Goal: Understand site structure: Understand site structure

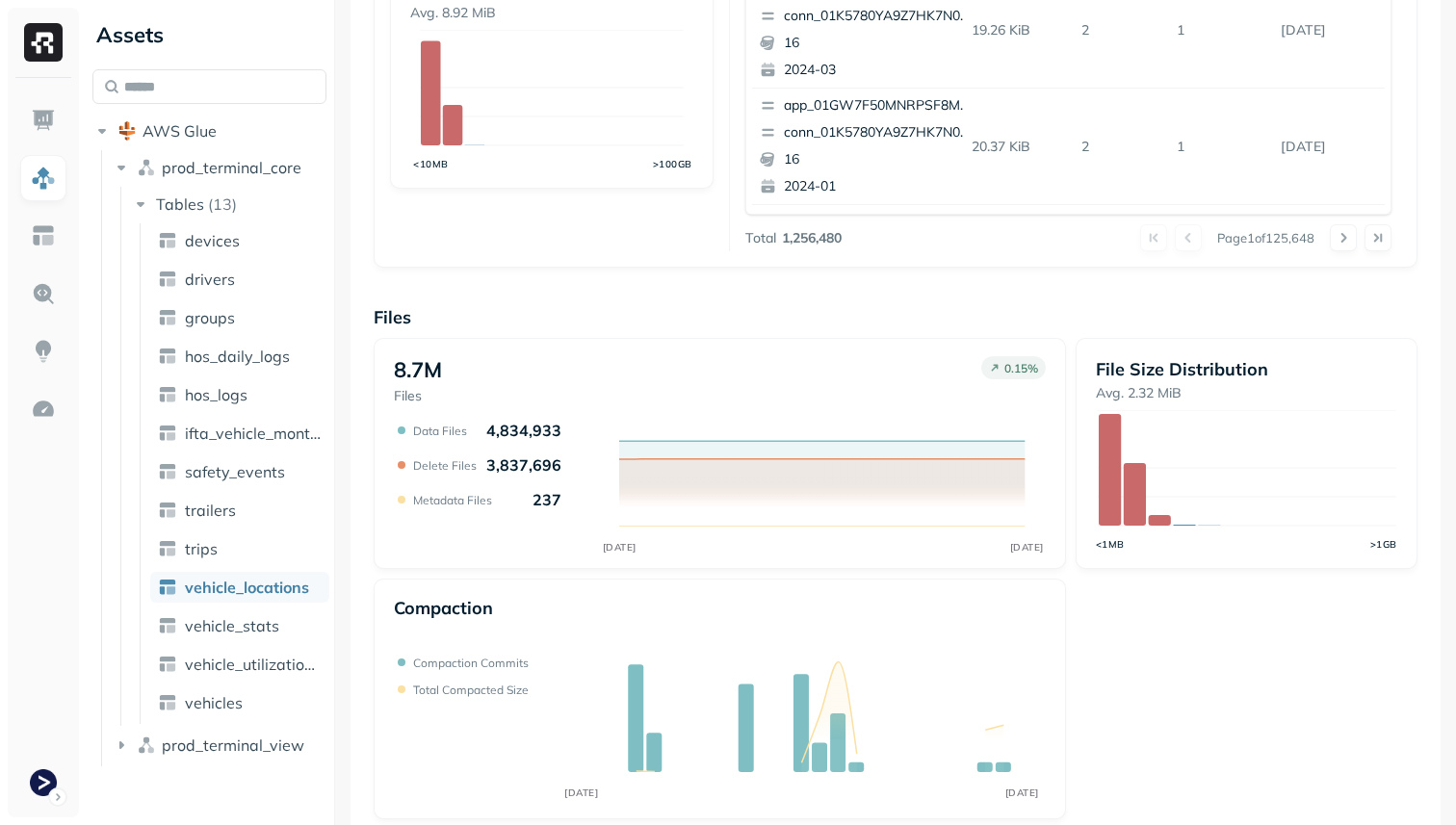
scroll to position [647, 0]
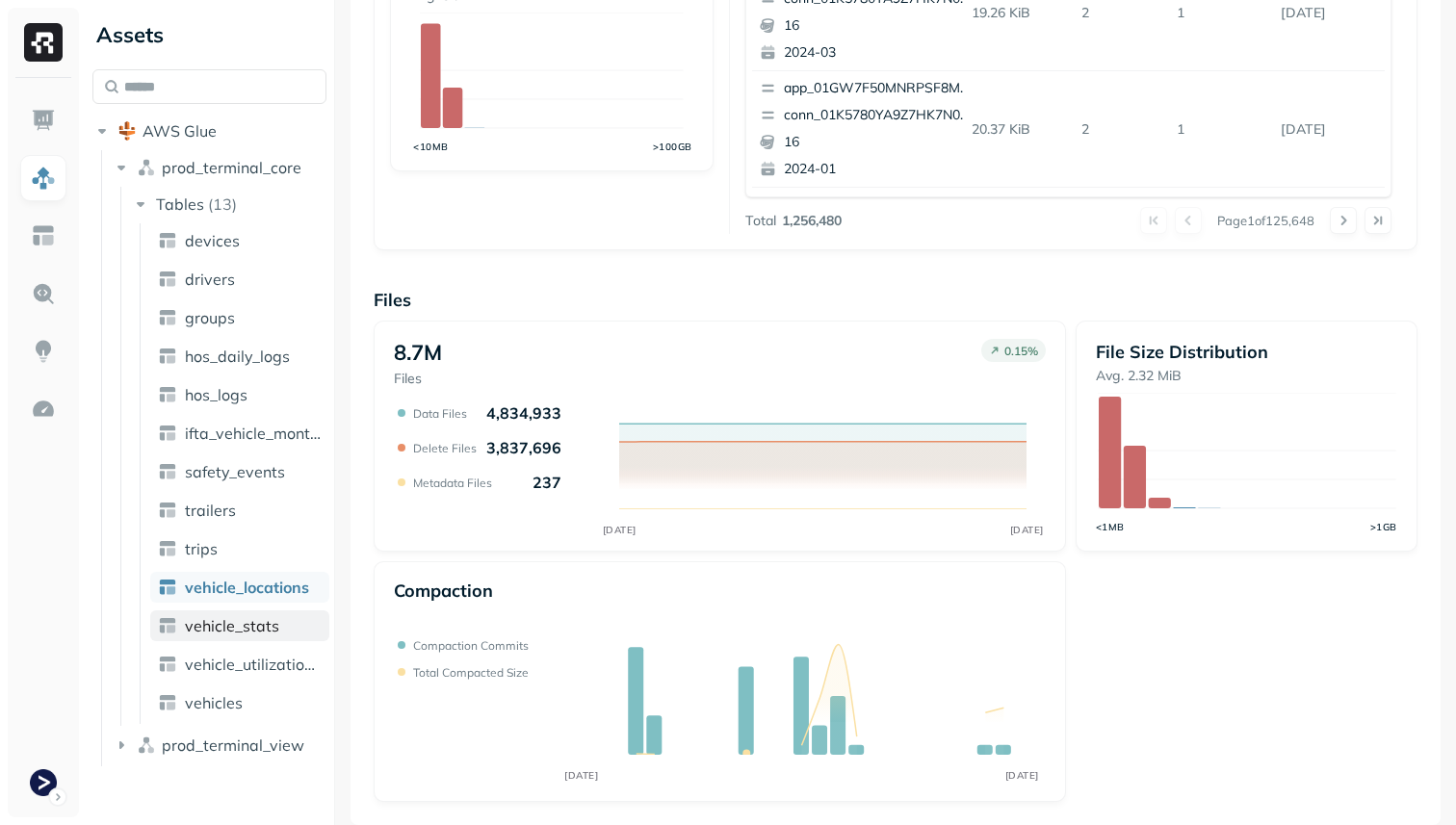
click at [290, 628] on link "vehicle_stats" at bounding box center [239, 625] width 179 height 30
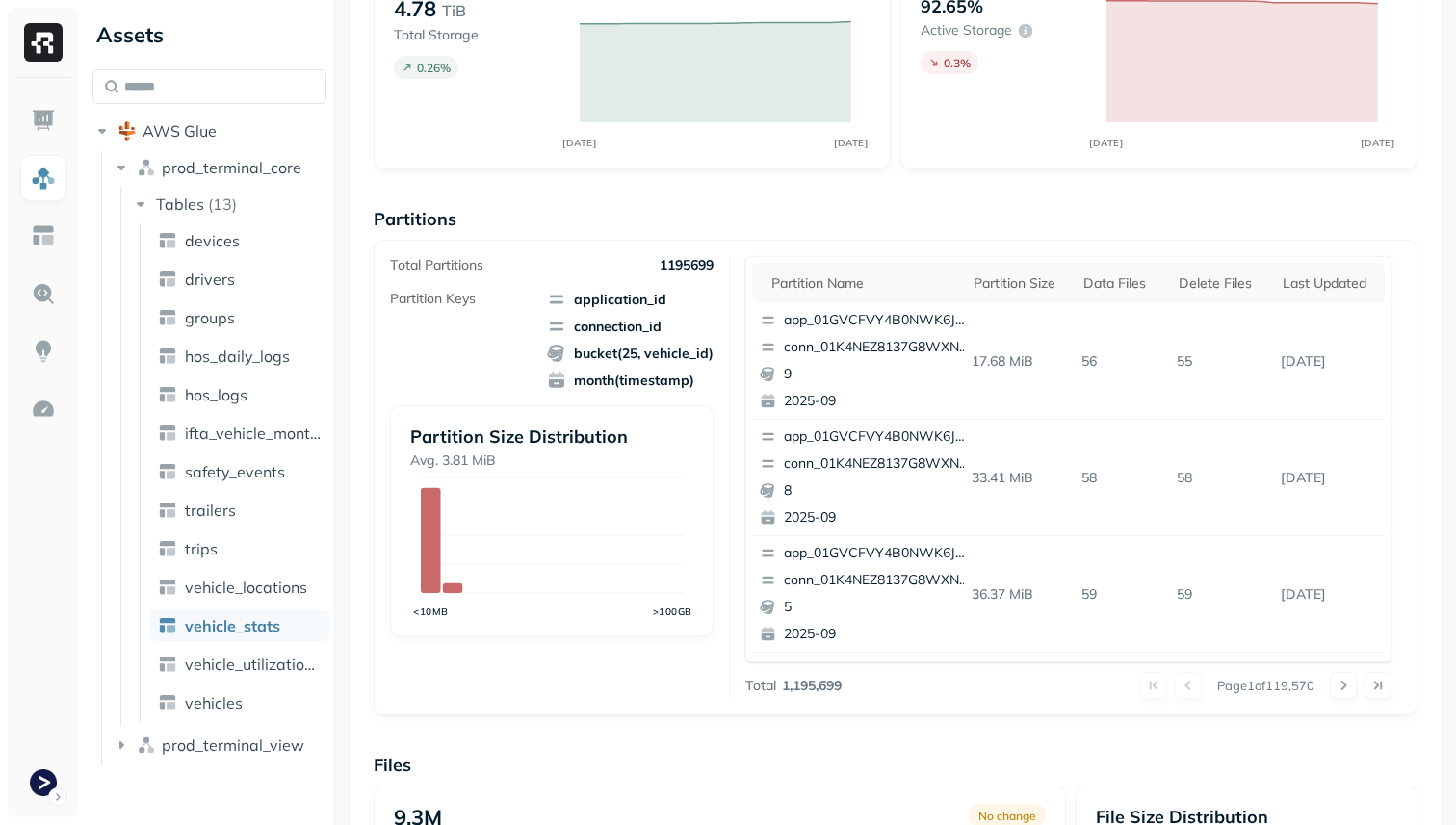
scroll to position [647, 0]
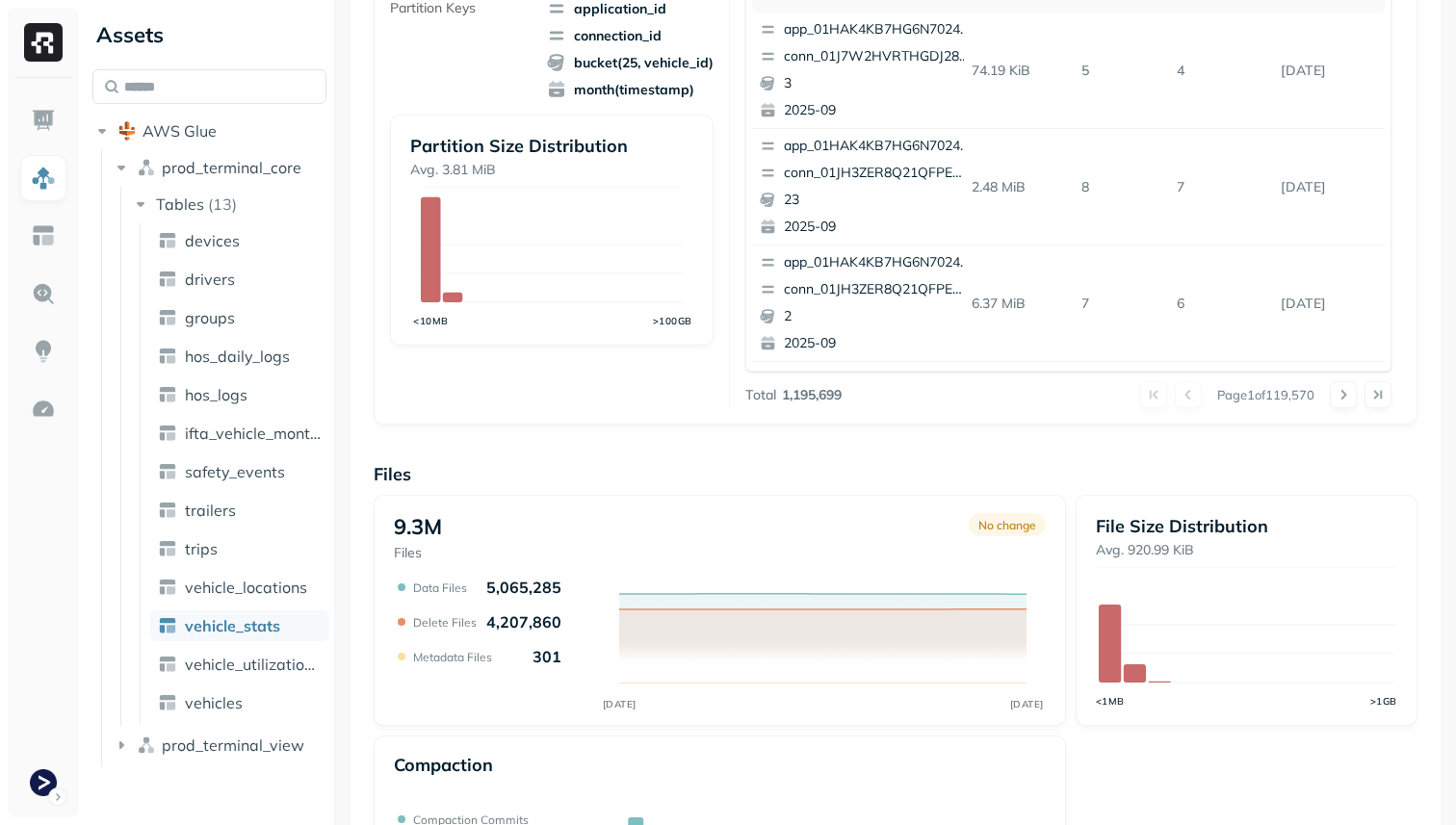
scroll to position [647, 0]
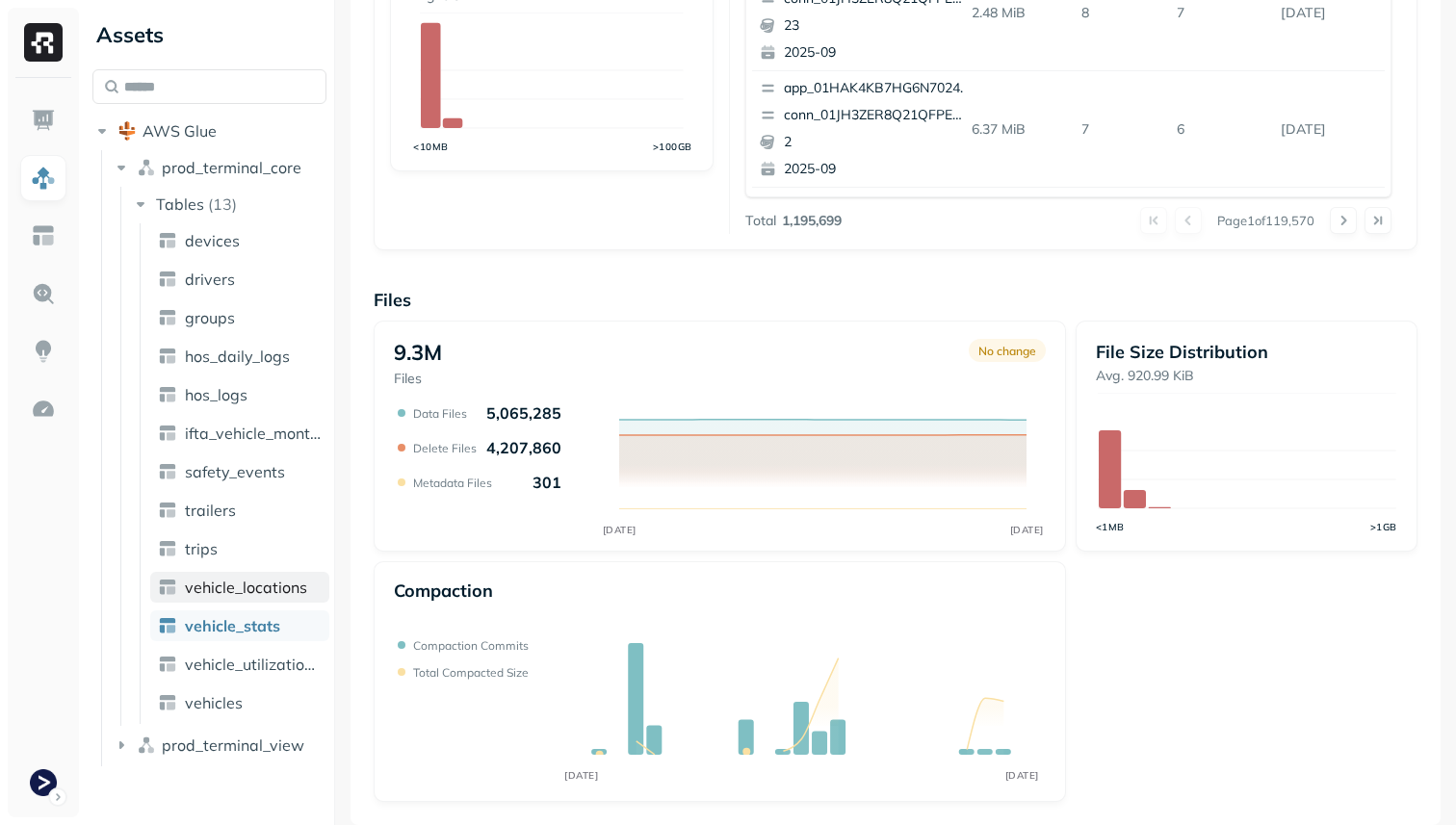
click at [259, 596] on span "vehicle_locations" at bounding box center [246, 587] width 122 height 20
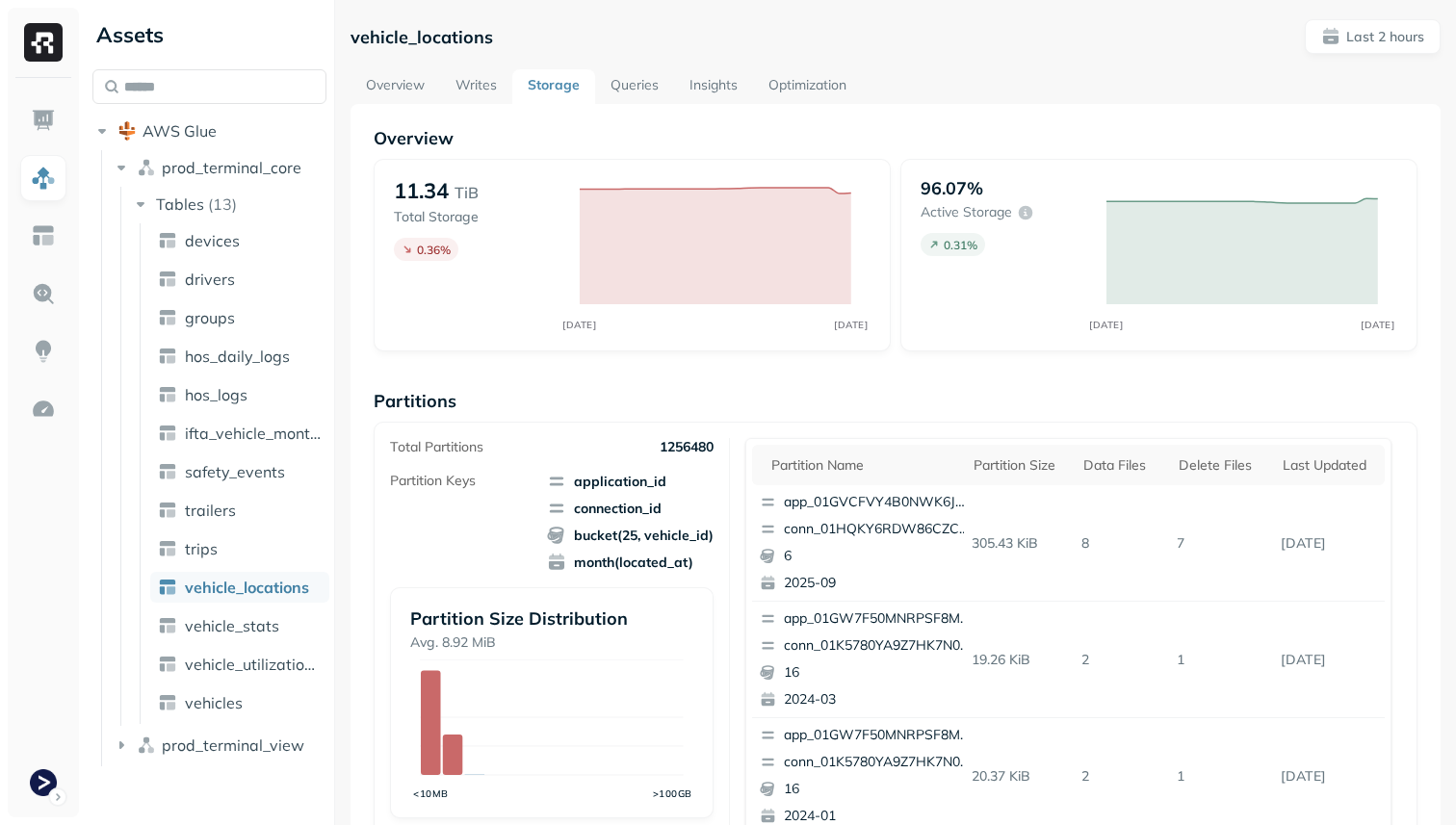
click at [732, 73] on link "Insights" at bounding box center [714, 86] width 79 height 34
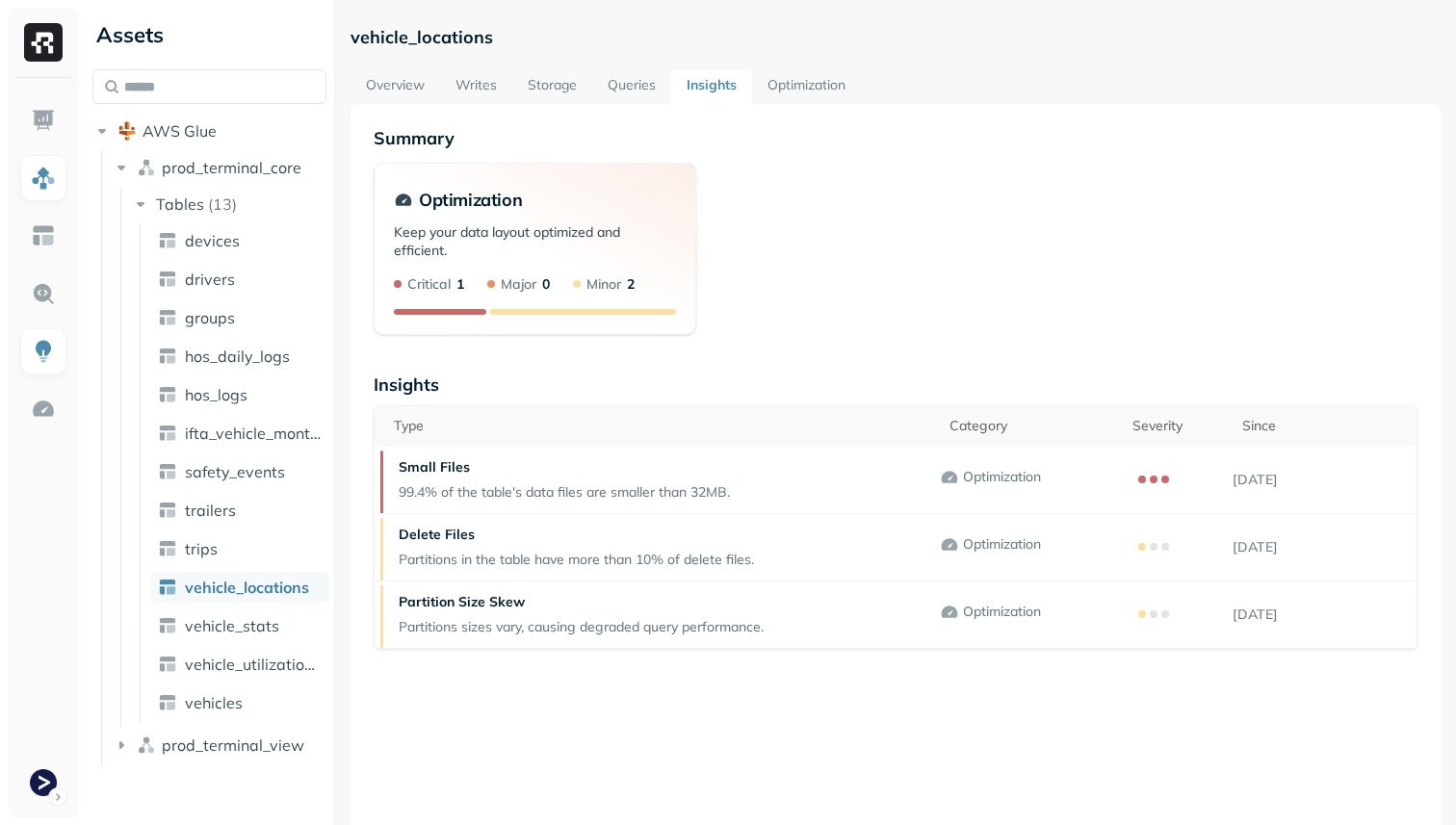
click at [814, 82] on link "Optimization" at bounding box center [806, 86] width 109 height 34
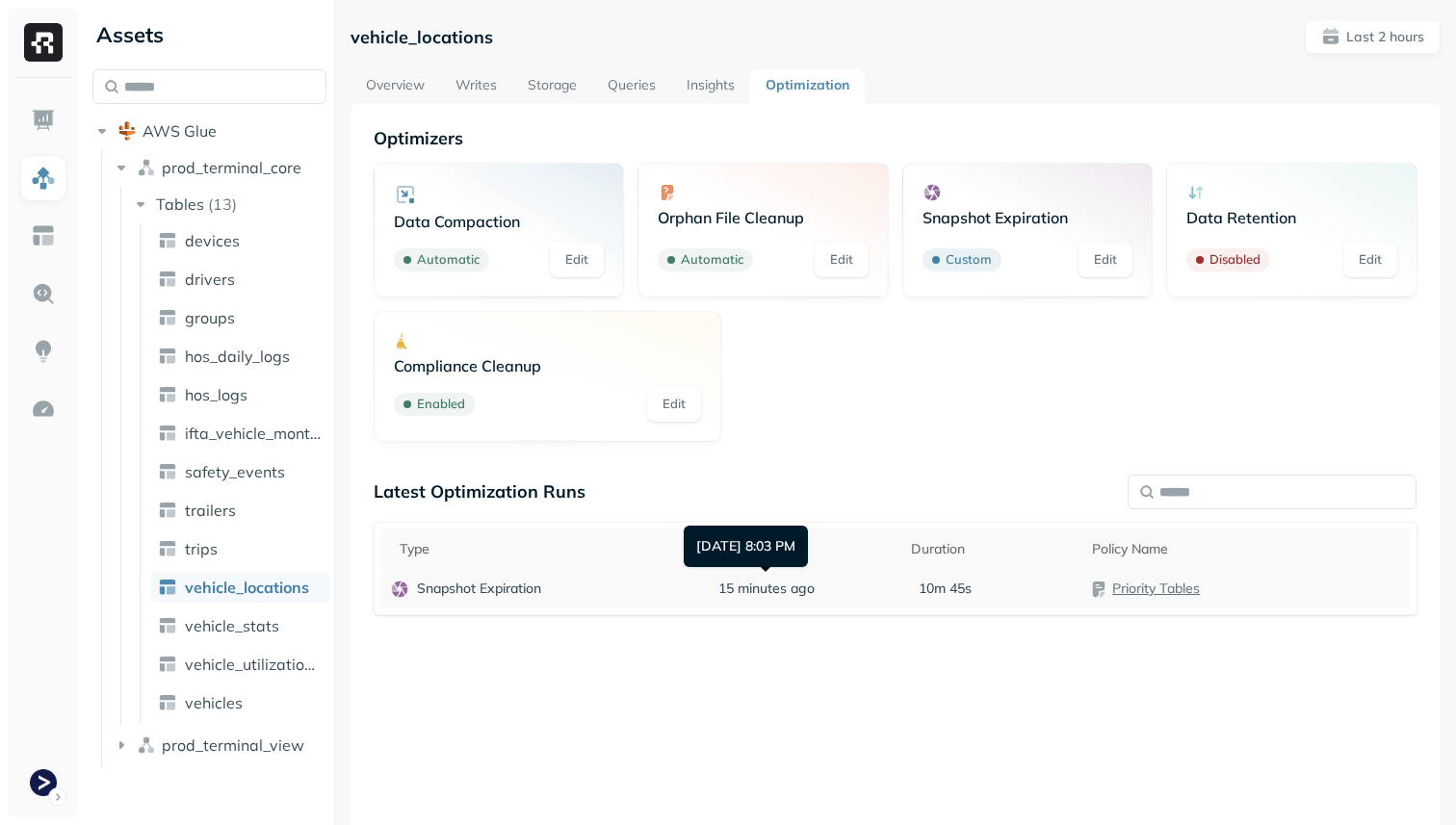
click at [797, 596] on span "15 minutes ago" at bounding box center [767, 588] width 96 height 19
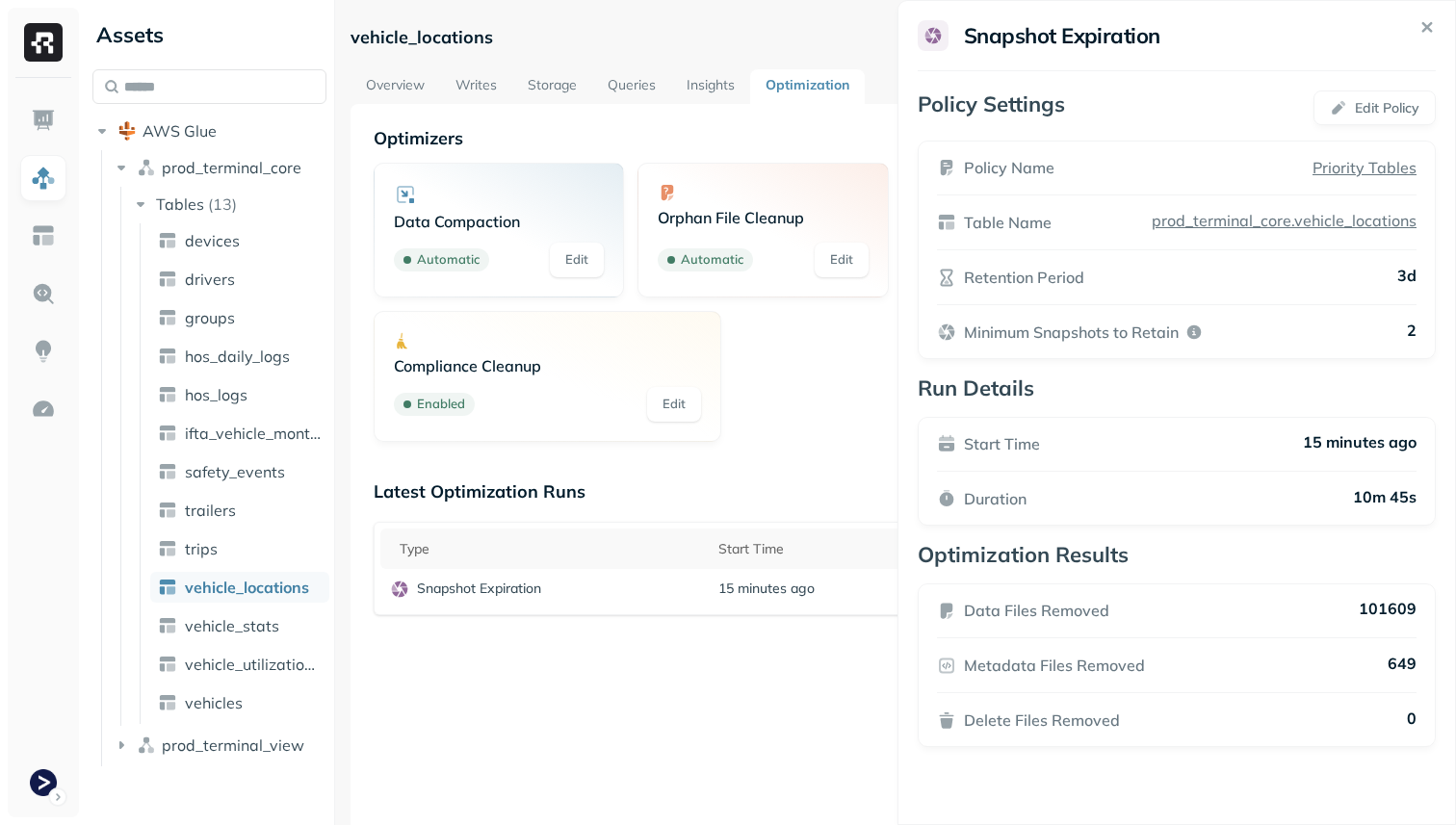
click at [881, 659] on html "Assets AWS Glue prod_terminal_core Tables ( 13 ) devices drivers groups hos_dai…" at bounding box center [728, 412] width 1456 height 825
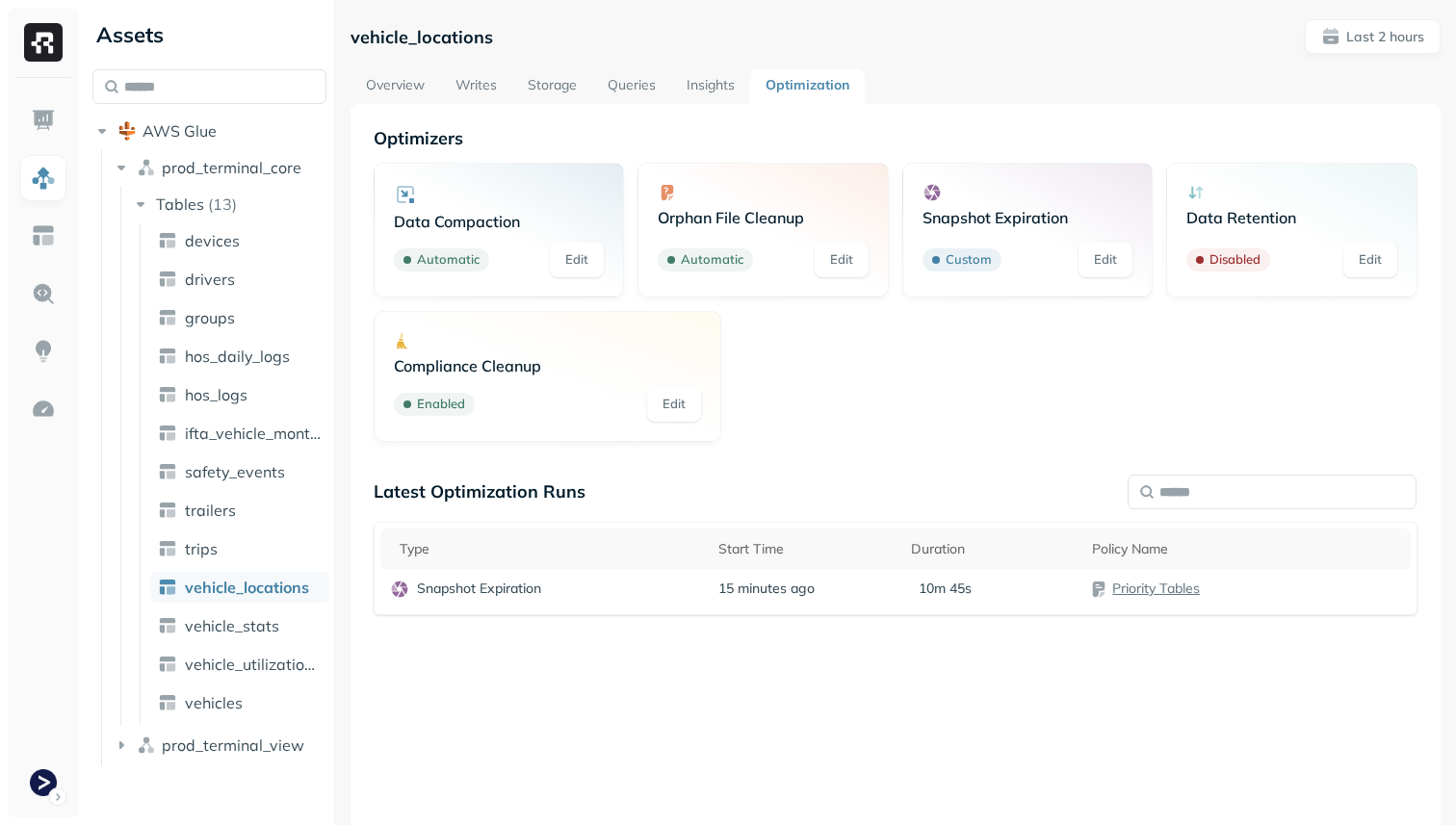
click at [550, 92] on link "Storage" at bounding box center [552, 86] width 80 height 34
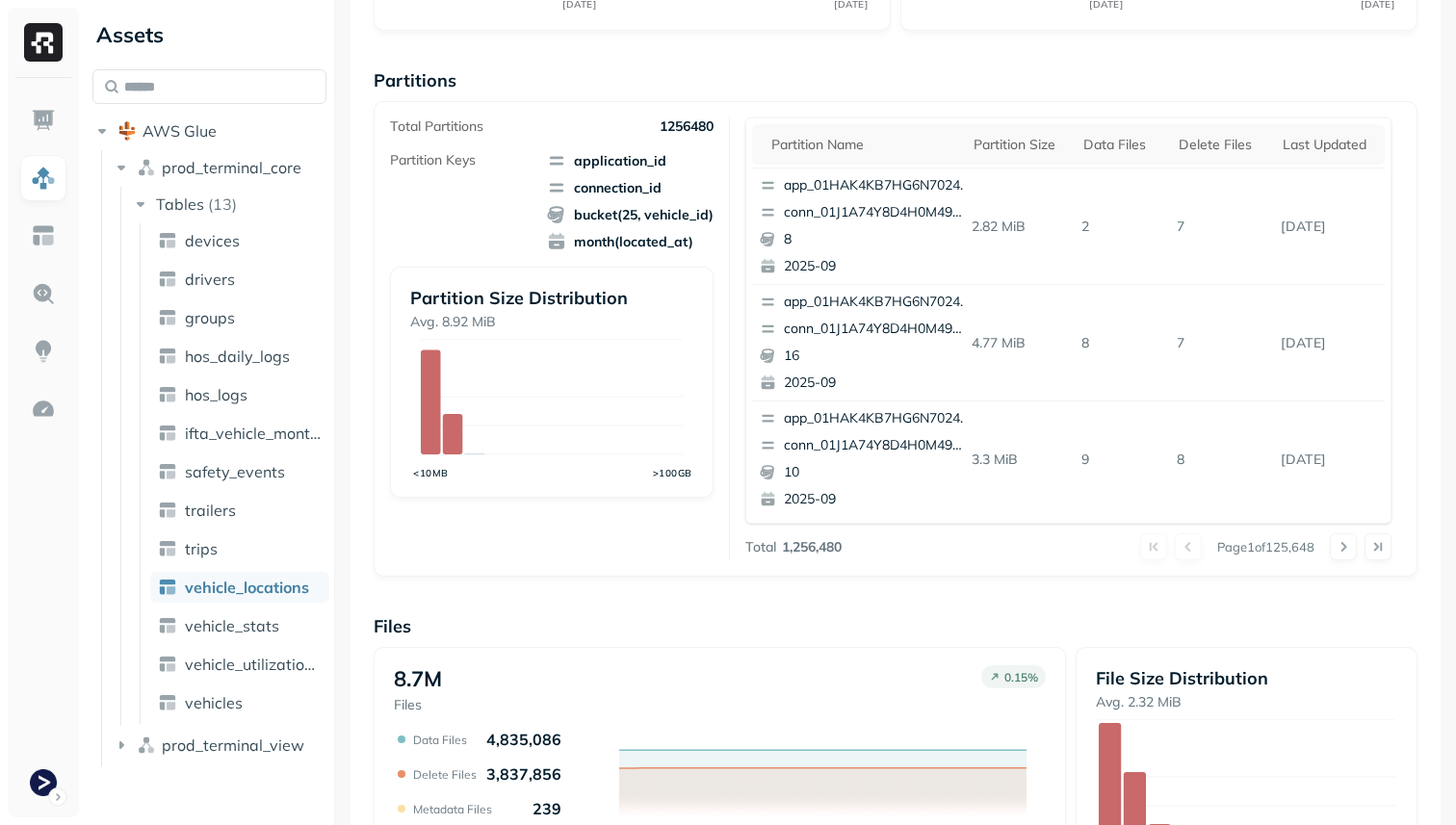
scroll to position [647, 0]
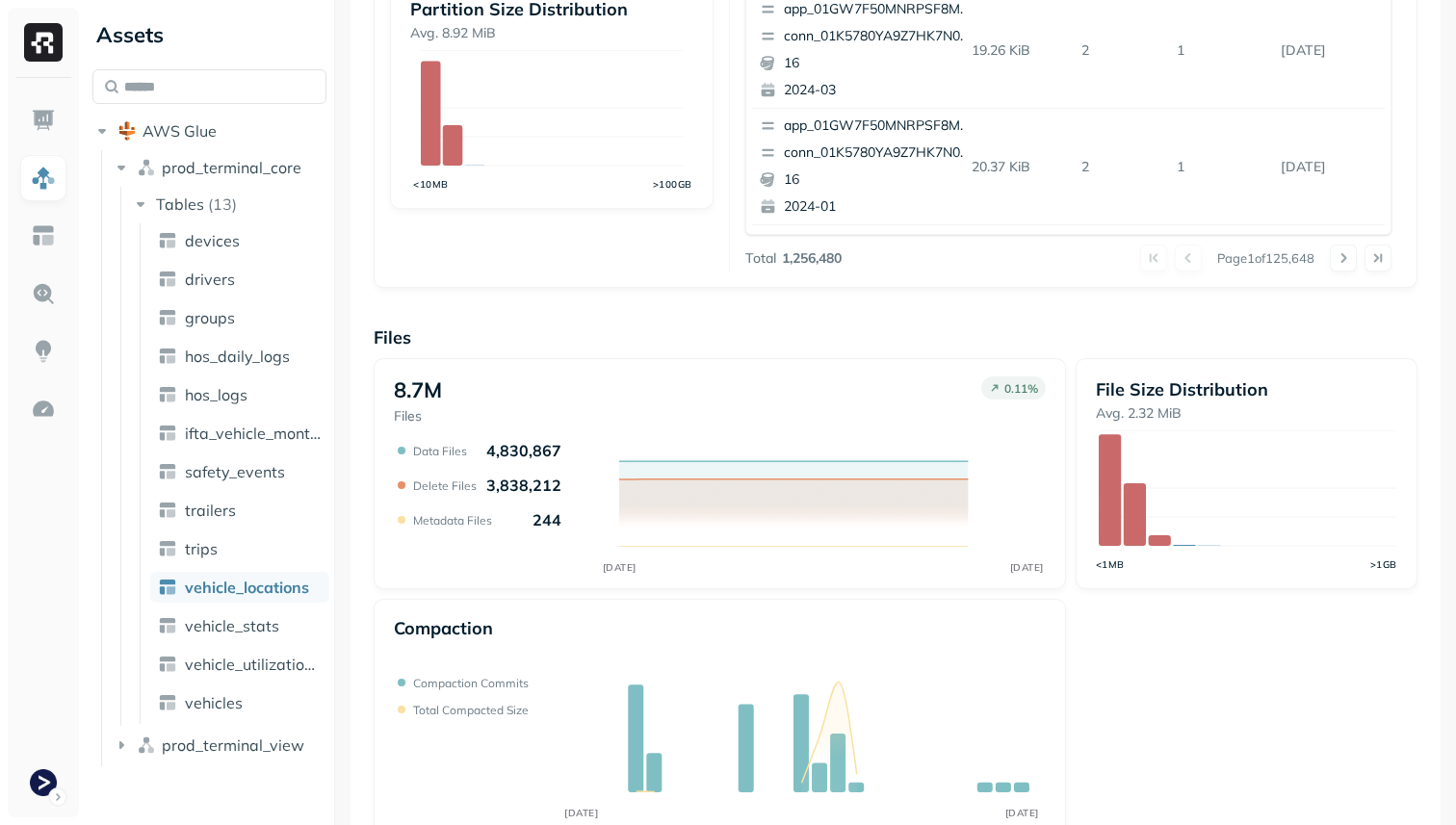
scroll to position [647, 0]
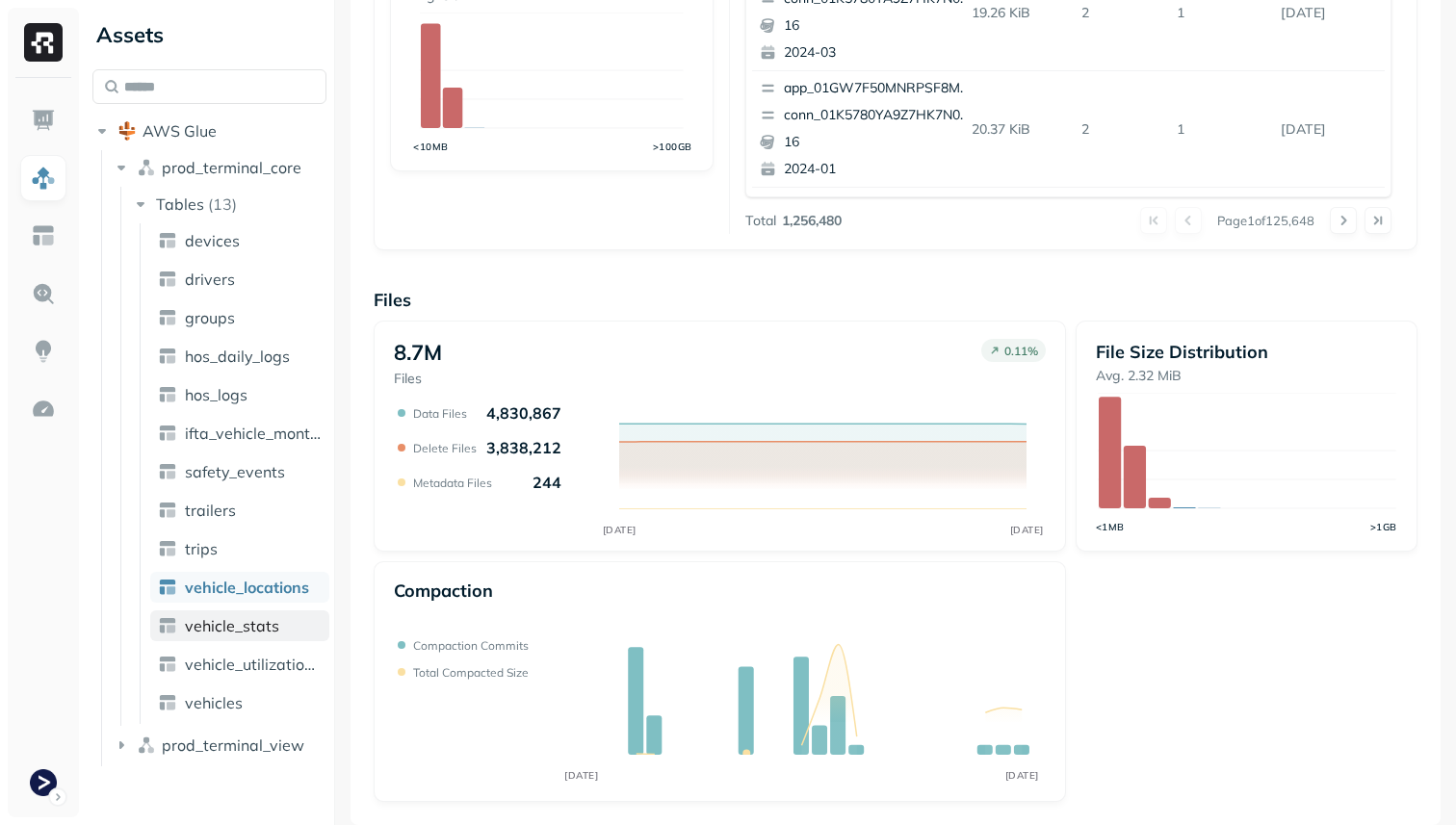
click at [244, 623] on span "vehicle_stats" at bounding box center [232, 626] width 94 height 20
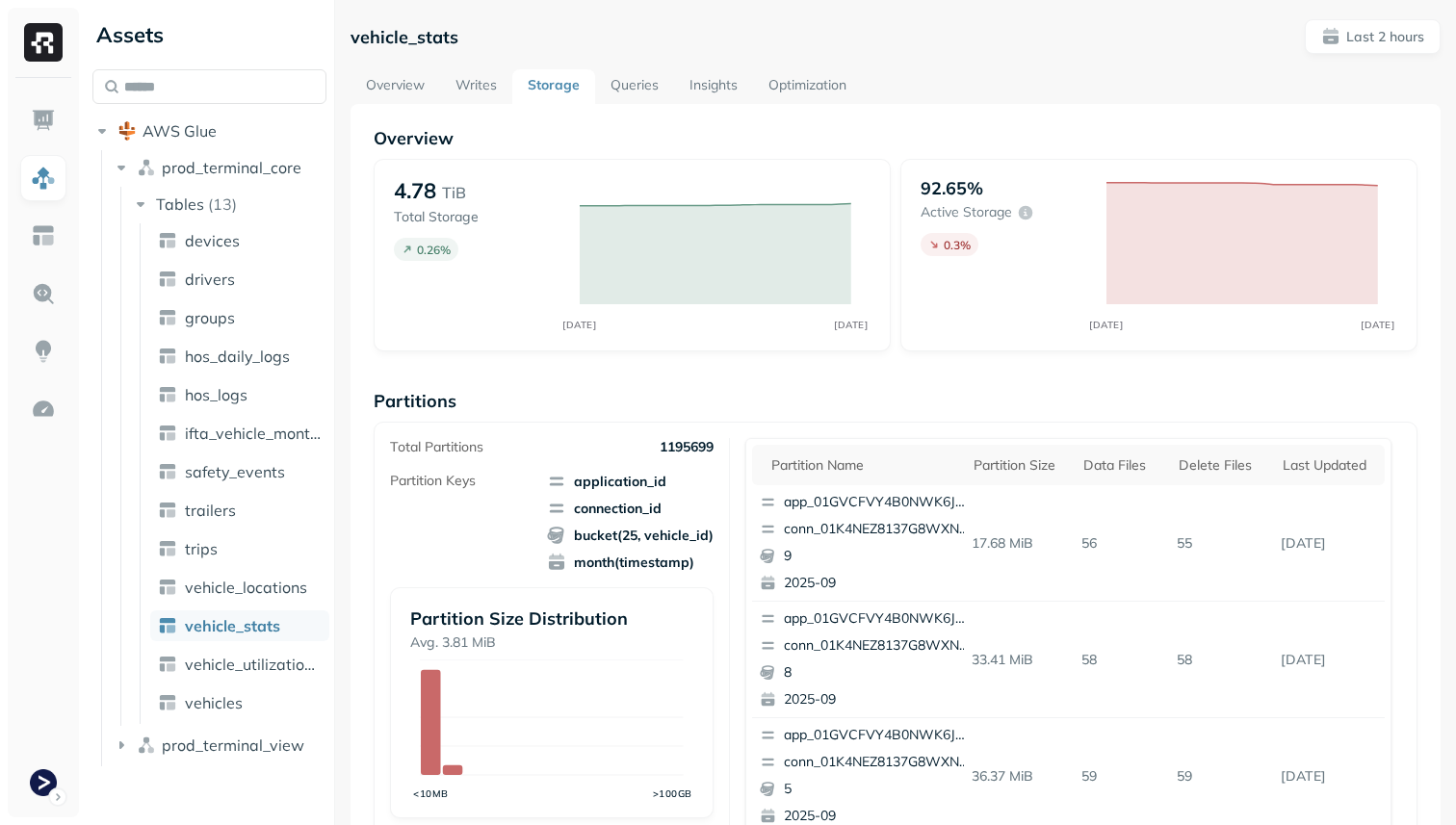
click at [798, 69] on link "Optimization" at bounding box center [807, 86] width 109 height 34
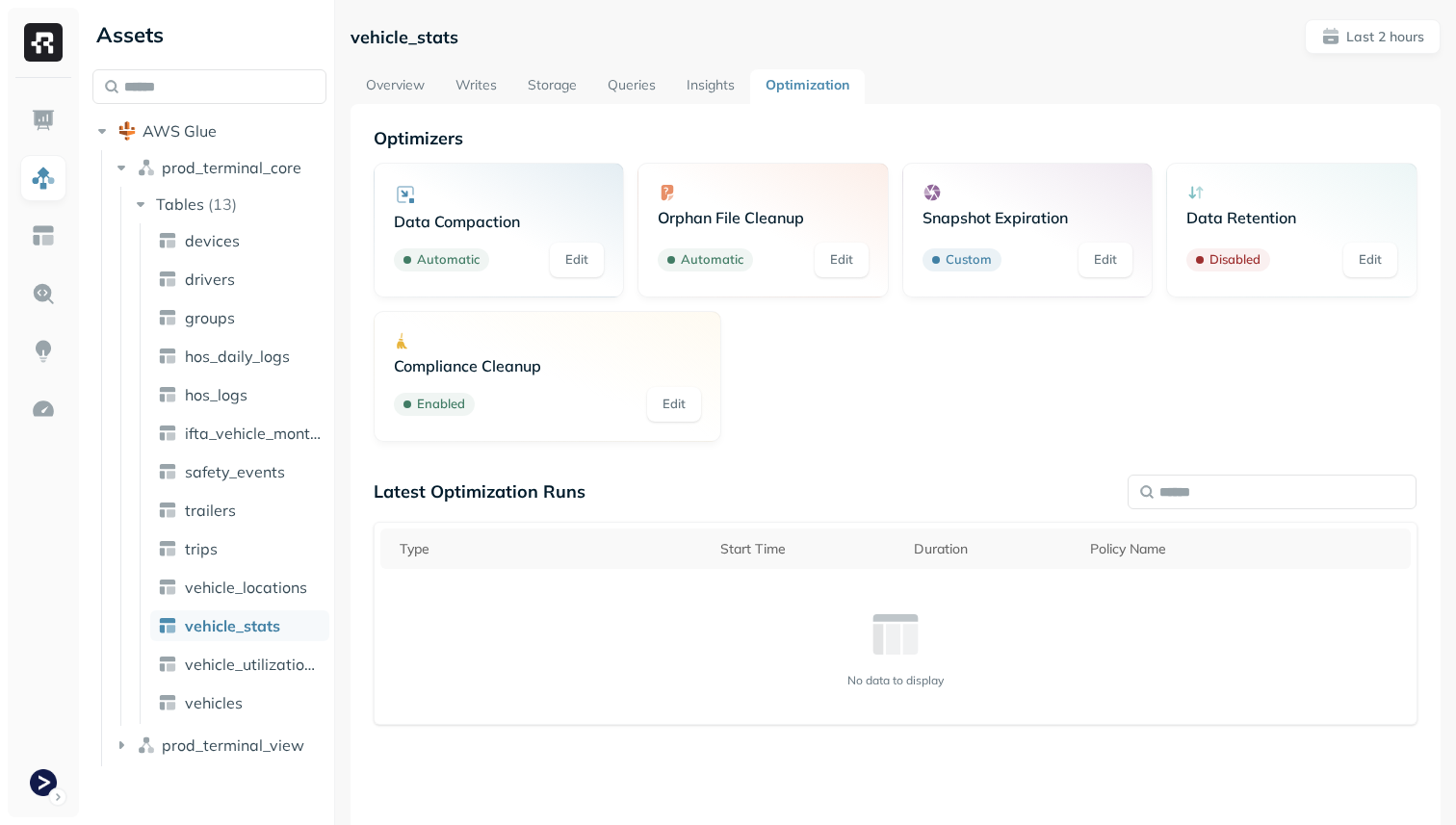
click at [561, 86] on link "Storage" at bounding box center [552, 86] width 80 height 34
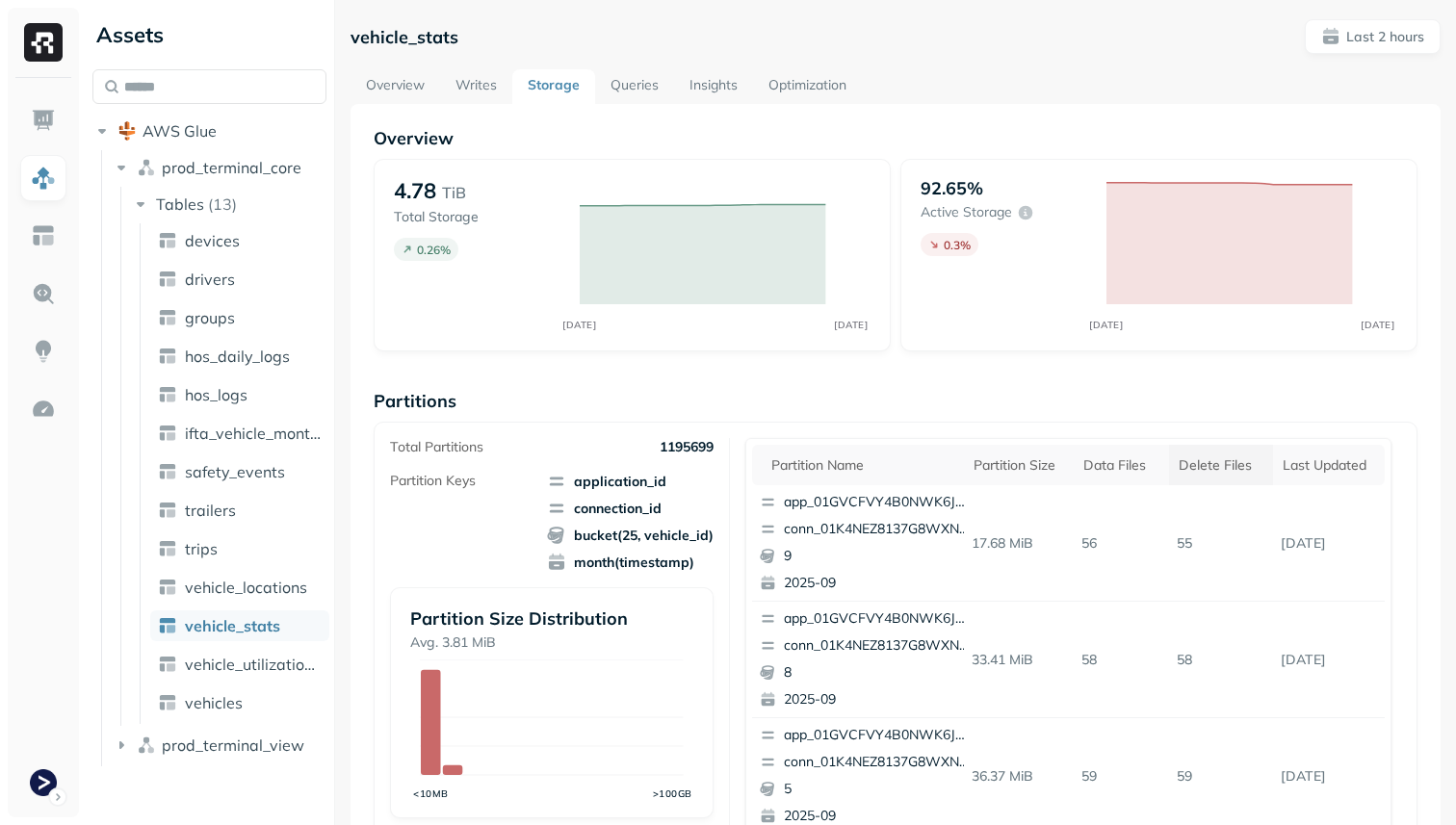
click at [1234, 474] on th "Delete Files" at bounding box center [1221, 464] width 104 height 40
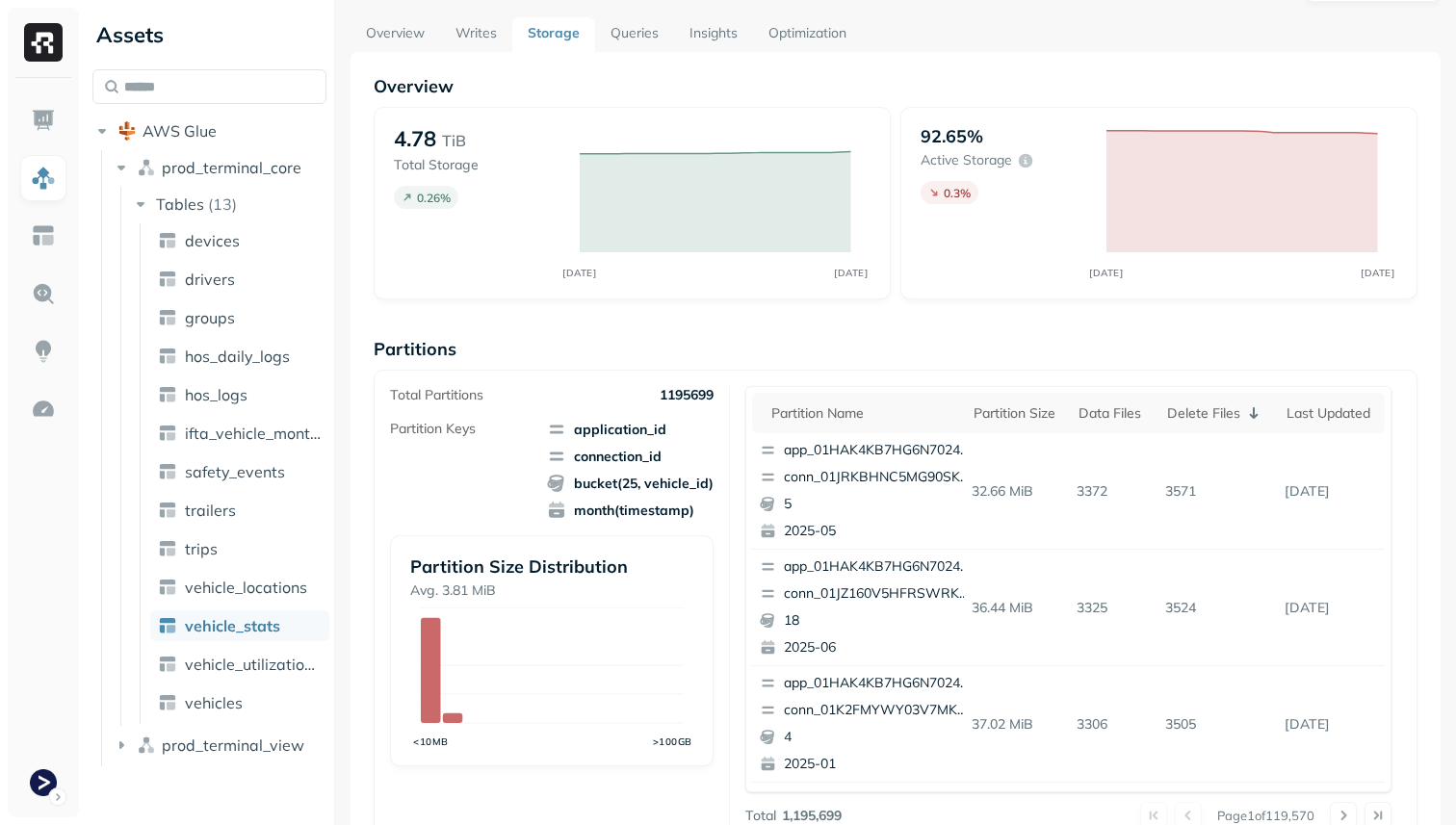
scroll to position [209, 0]
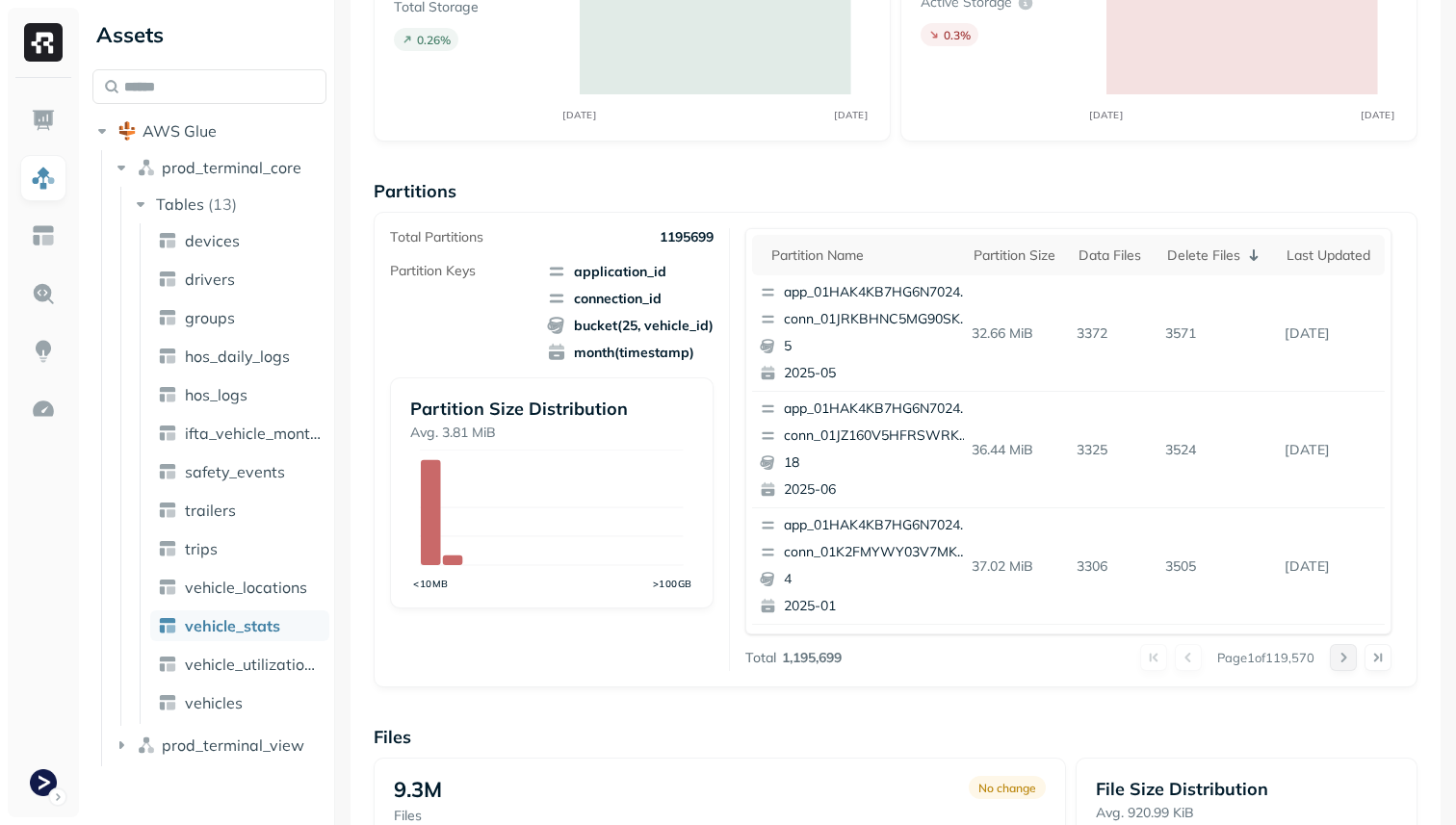
click at [1335, 647] on button at bounding box center [1343, 658] width 27 height 27
click at [1336, 647] on button at bounding box center [1343, 658] width 27 height 27
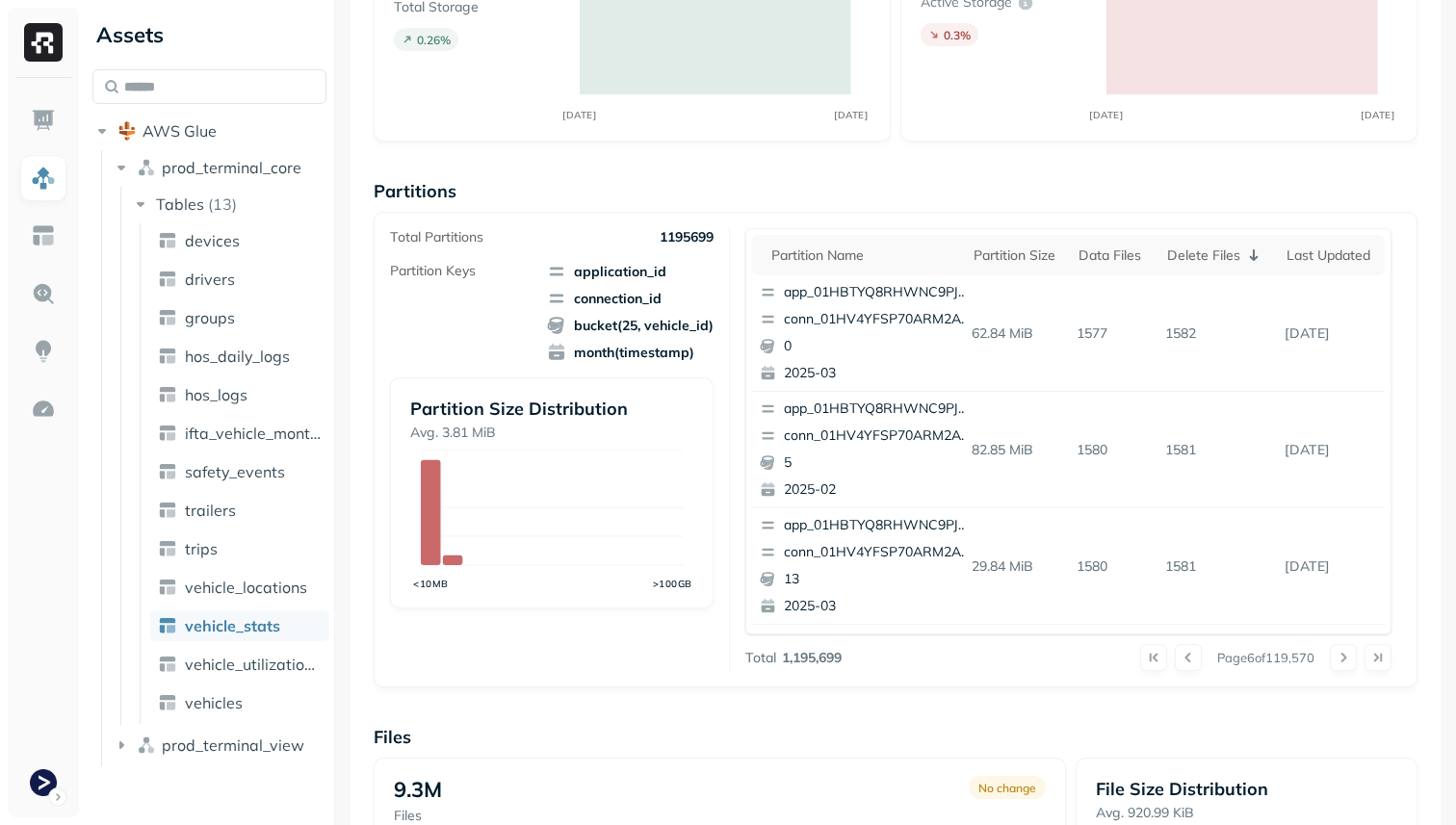
click at [1336, 647] on button at bounding box center [1343, 658] width 27 height 27
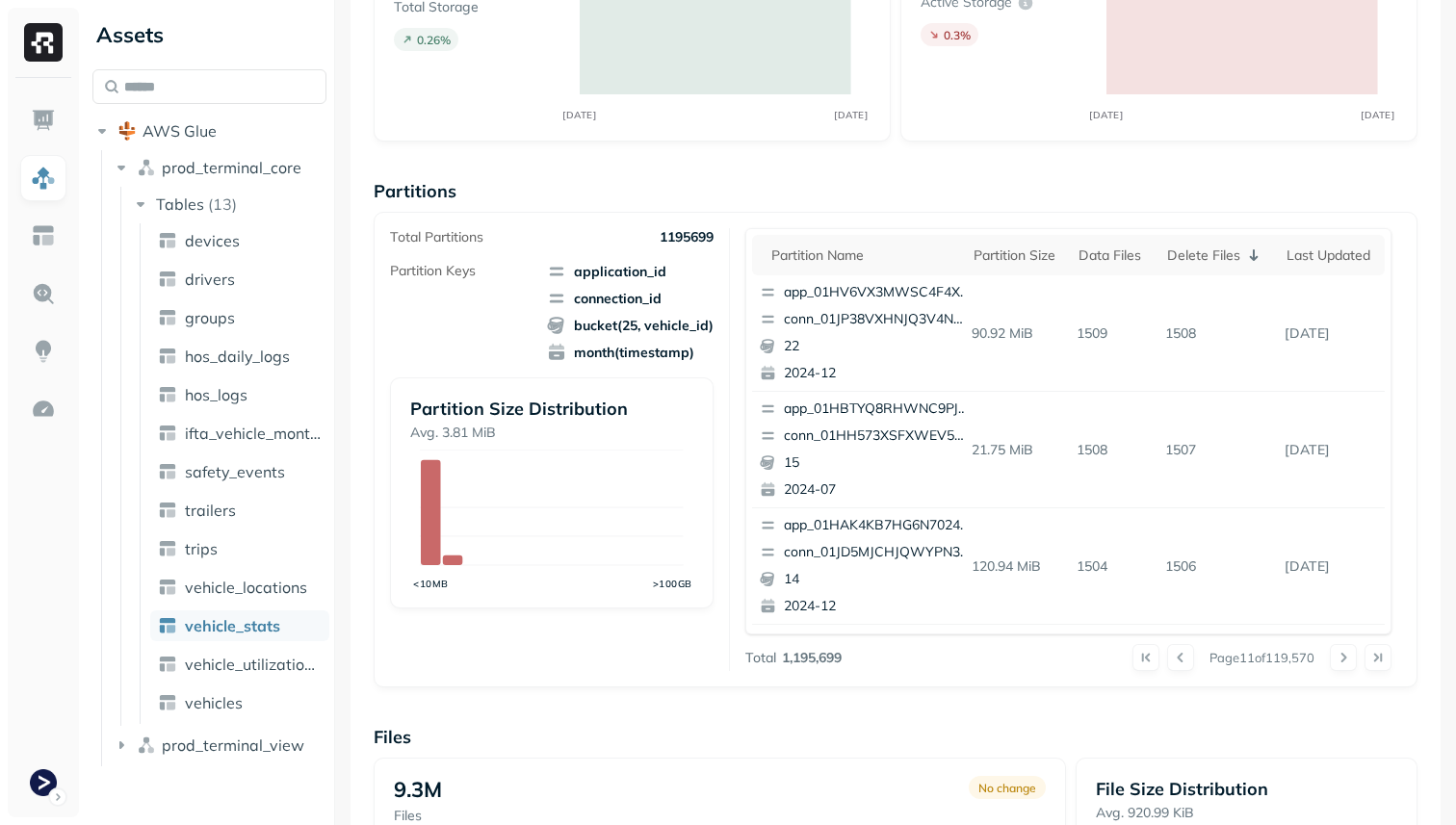
click at [1336, 647] on button at bounding box center [1343, 658] width 27 height 27
click at [283, 592] on span "vehicle_locations" at bounding box center [246, 587] width 122 height 20
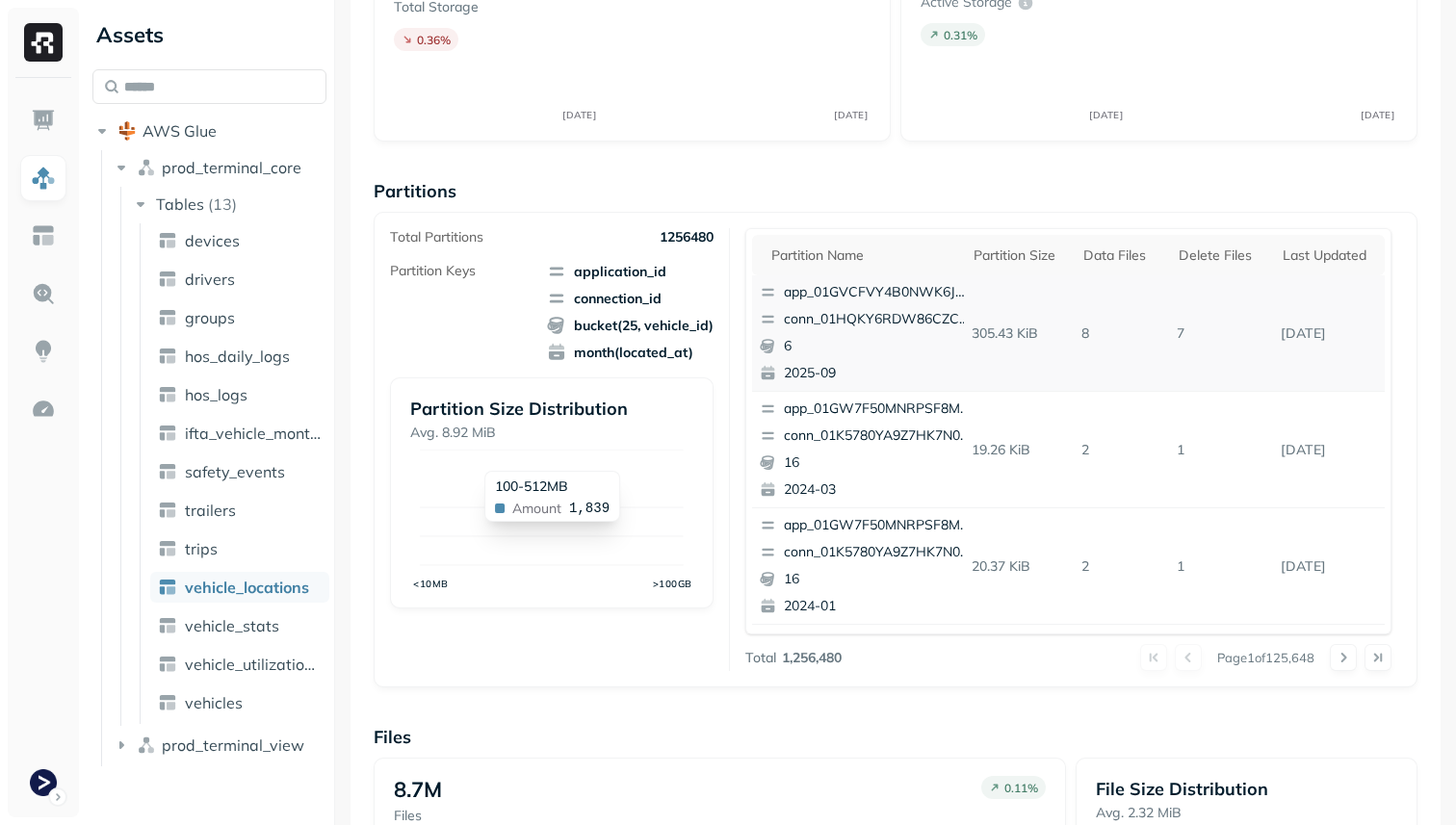
scroll to position [127, 0]
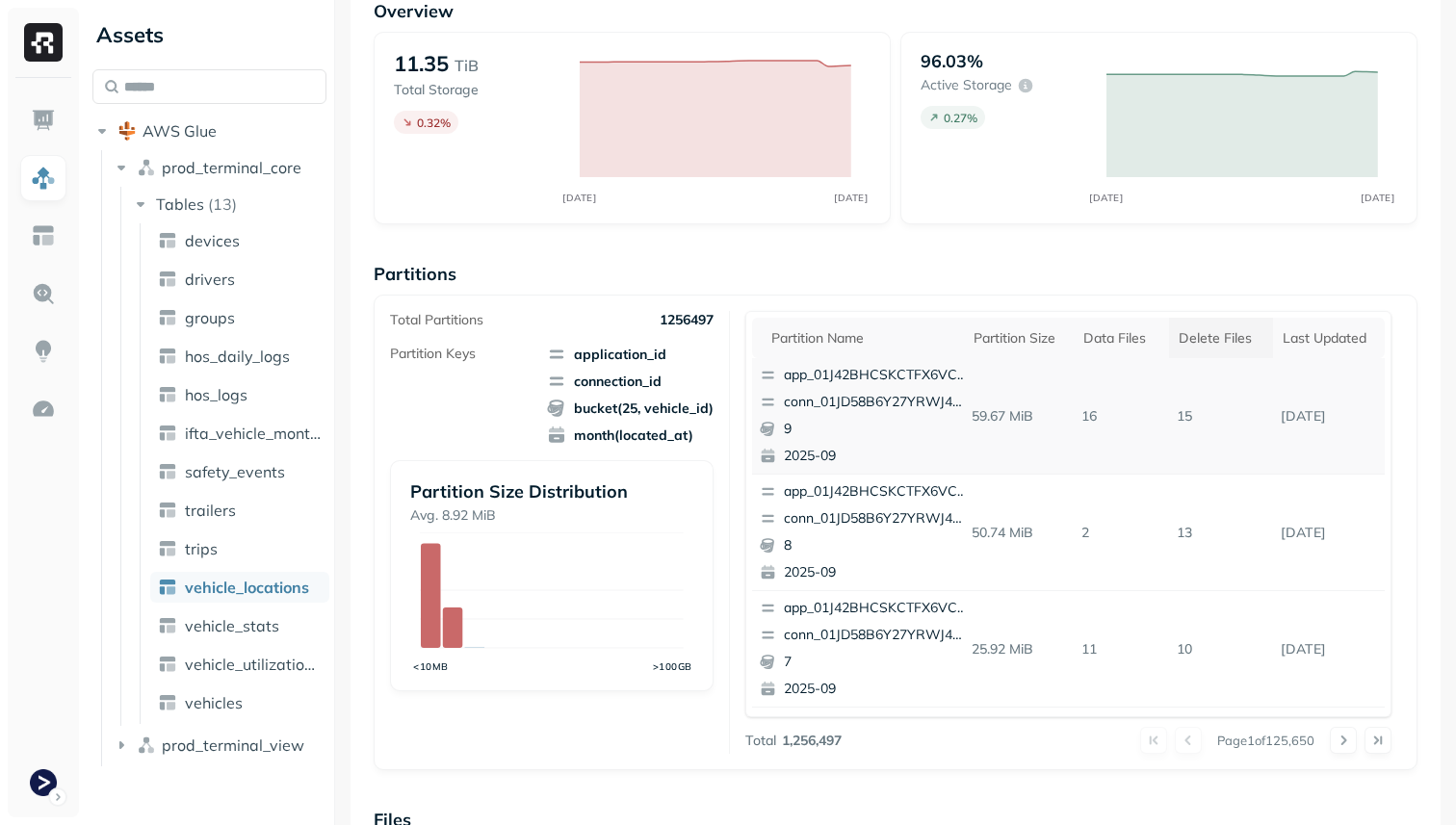
click at [1216, 342] on div "Delete Files" at bounding box center [1221, 338] width 85 height 19
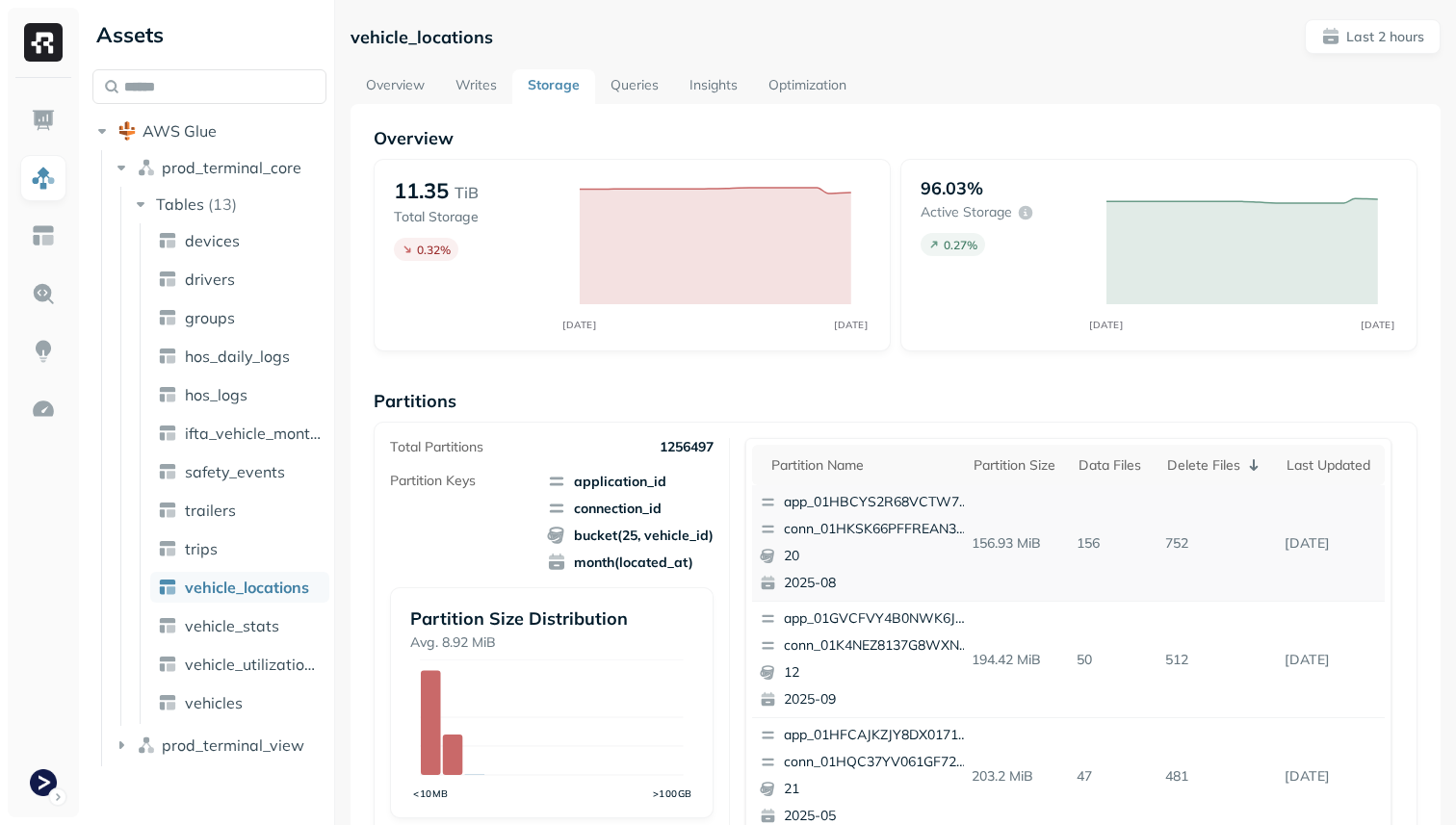
scroll to position [647, 0]
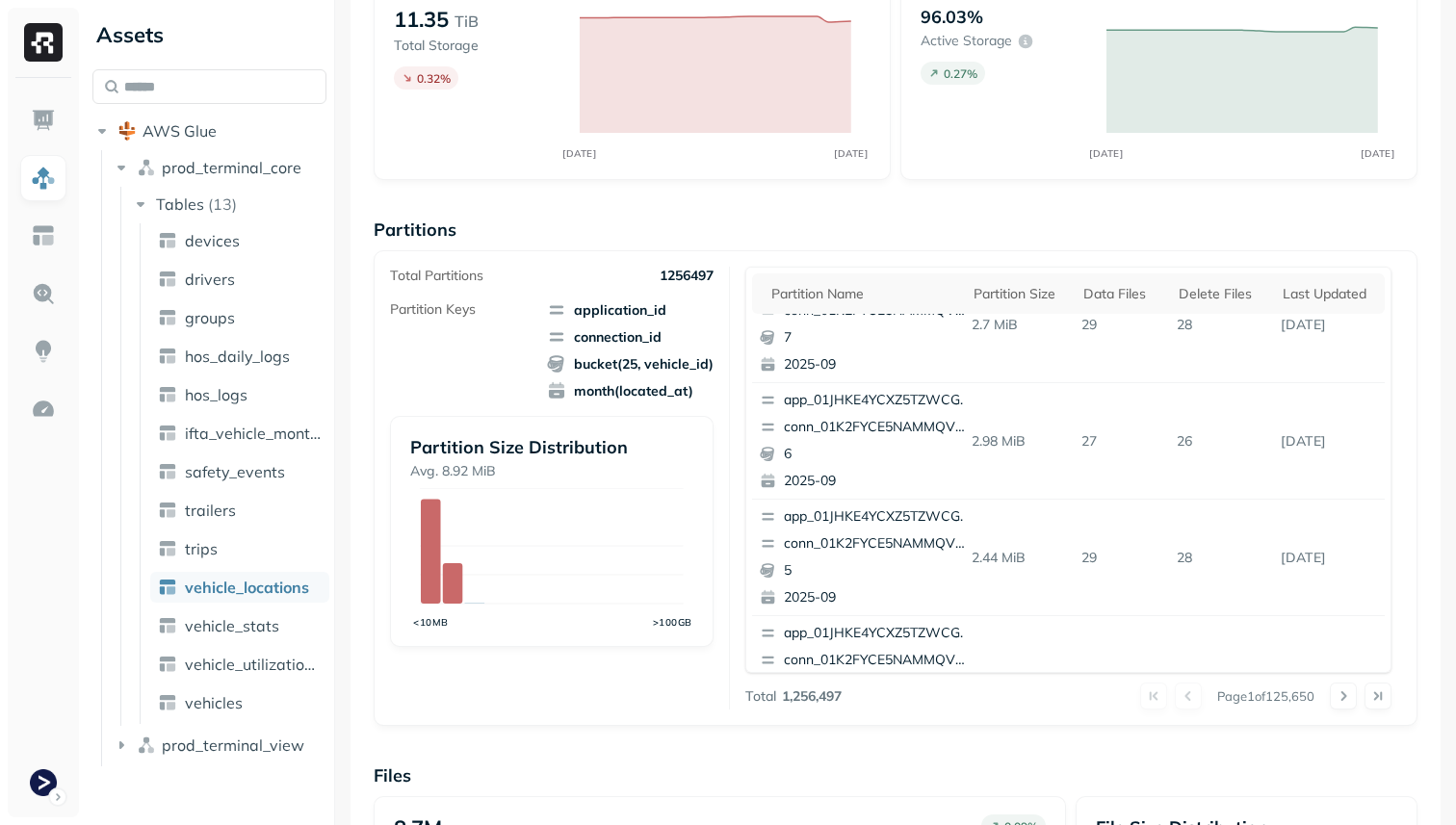
scroll to position [647, 0]
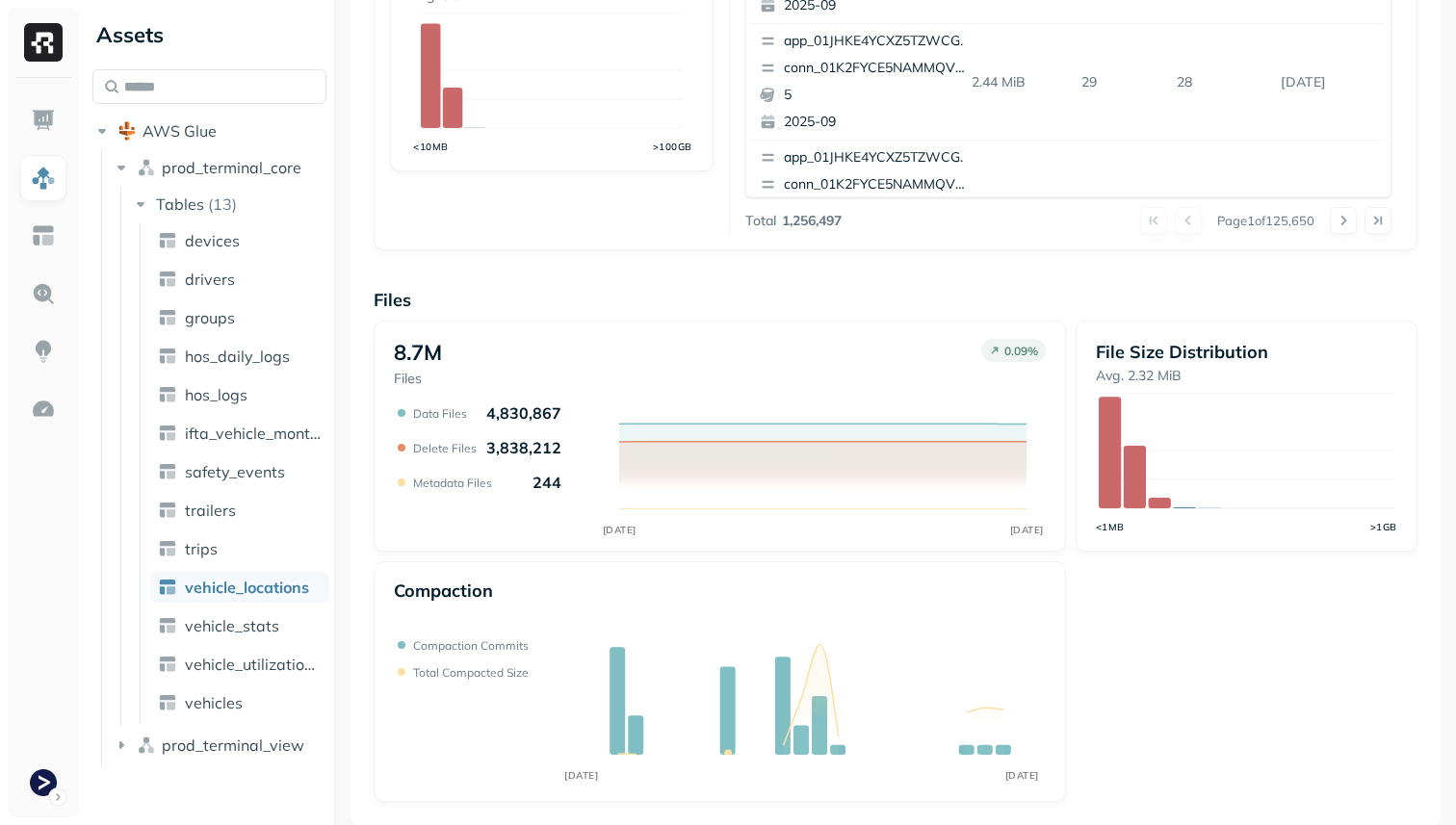
click at [521, 442] on p "3,838,212" at bounding box center [524, 448] width 75 height 20
click at [583, 530] on icon "SEP [DATE]" at bounding box center [720, 471] width 652 height 135
